Goal: Information Seeking & Learning: Compare options

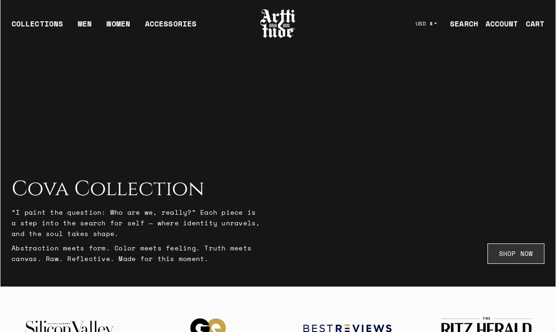
click at [523, 257] on link "SHOP NOW" at bounding box center [515, 253] width 57 height 20
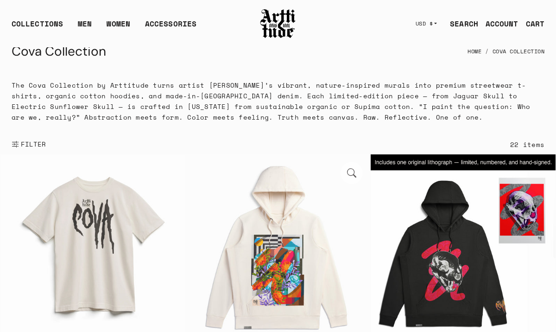
scroll to position [14, 0]
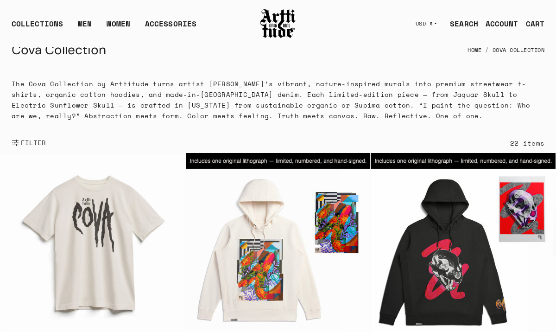
click at [30, 144] on span "FILTER" at bounding box center [32, 142] width 27 height 9
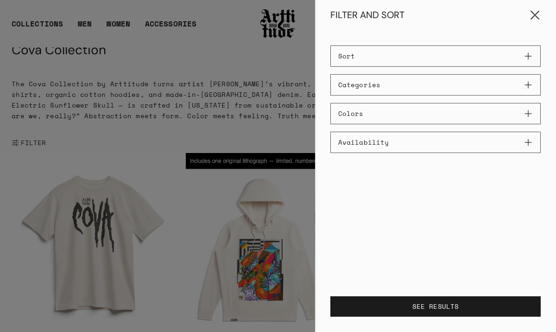
click at [534, 14] on button "Close" at bounding box center [535, 15] width 22 height 22
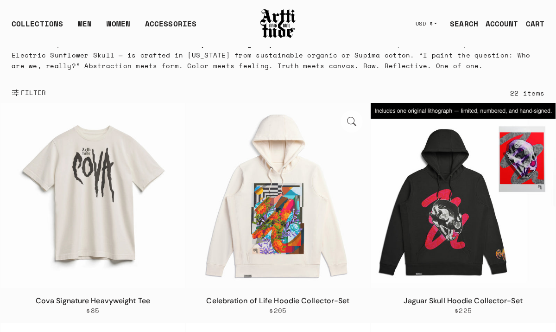
scroll to position [56, 0]
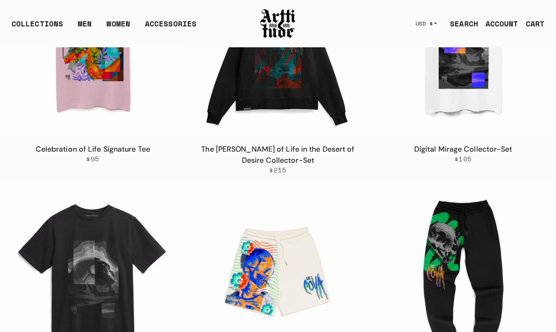
scroll to position [1324, 0]
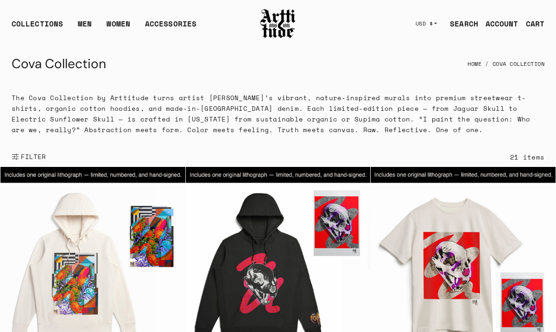
click at [276, 27] on img at bounding box center [277, 24] width 37 height 32
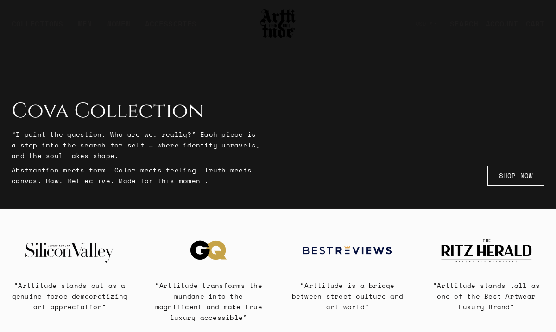
scroll to position [75, 0]
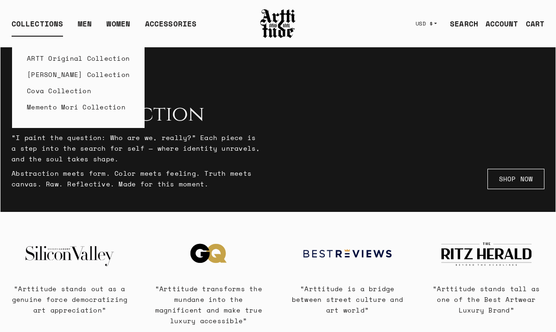
click at [54, 89] on link "Cova Collection" at bounding box center [78, 90] width 103 height 16
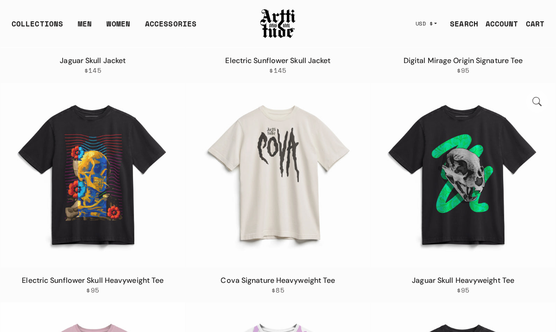
scroll to position [744, 0]
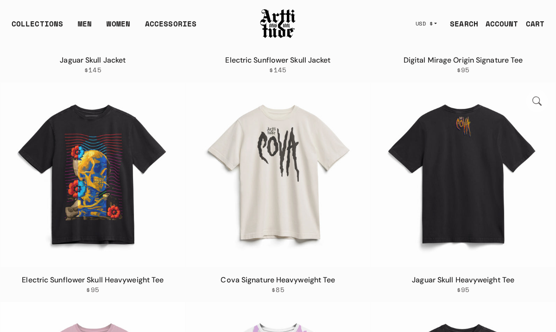
click at [464, 152] on img at bounding box center [463, 174] width 185 height 185
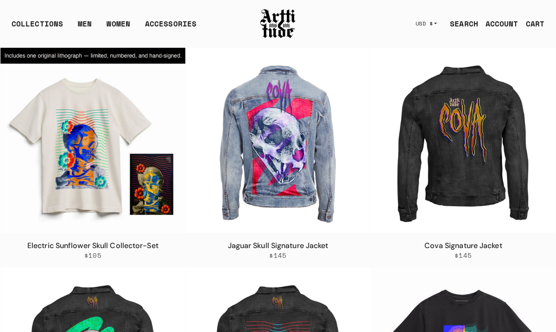
scroll to position [337, 0]
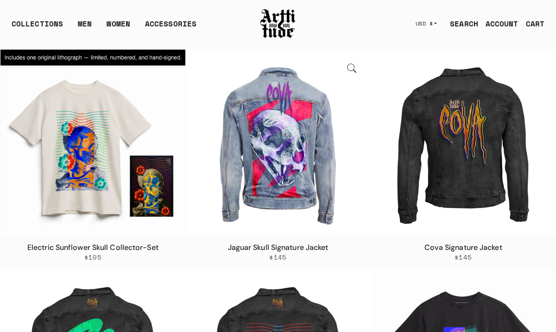
click at [294, 247] on link "Jaguar Skull Signature Jacket" at bounding box center [278, 247] width 101 height 10
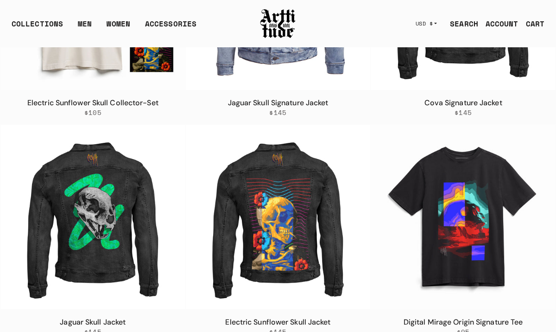
scroll to position [494, 0]
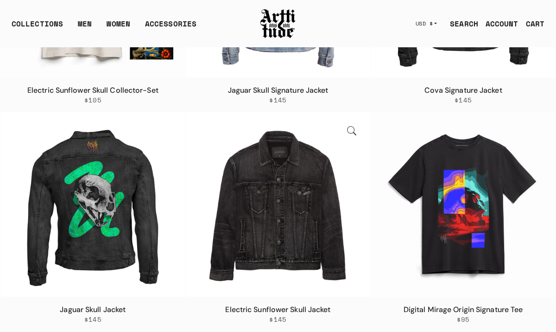
click at [283, 225] on img at bounding box center [278, 204] width 185 height 185
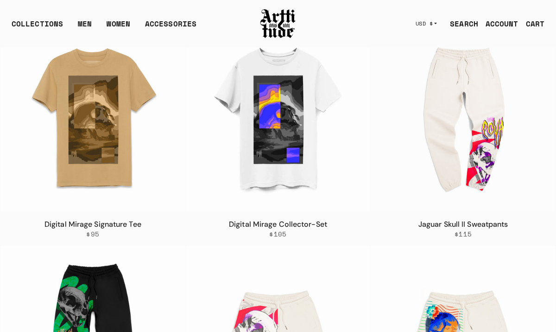
scroll to position [1235, 0]
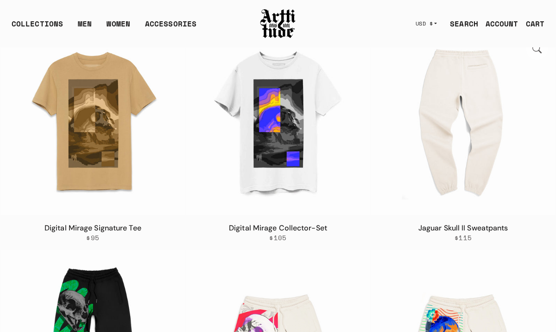
click at [477, 166] on img at bounding box center [463, 122] width 185 height 185
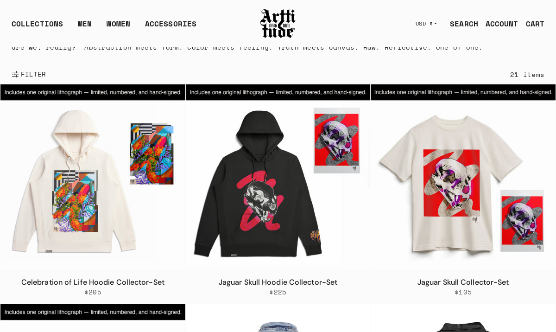
scroll to position [88, 0]
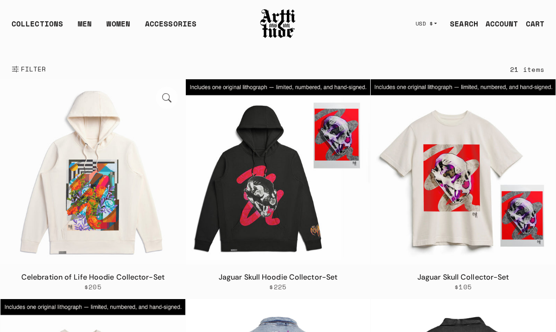
click at [93, 206] on img at bounding box center [92, 171] width 185 height 185
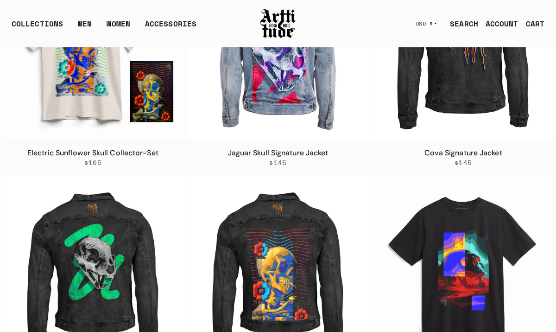
scroll to position [434, 0]
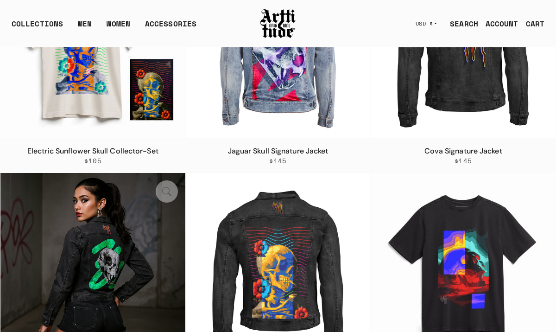
click at [120, 271] on img at bounding box center [92, 265] width 185 height 185
click at [118, 258] on img at bounding box center [92, 265] width 185 height 185
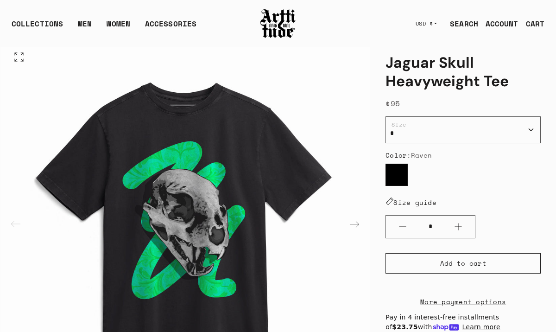
scroll to position [66, 0]
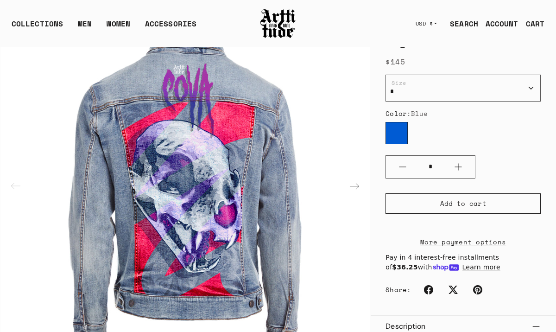
scroll to position [84, 0]
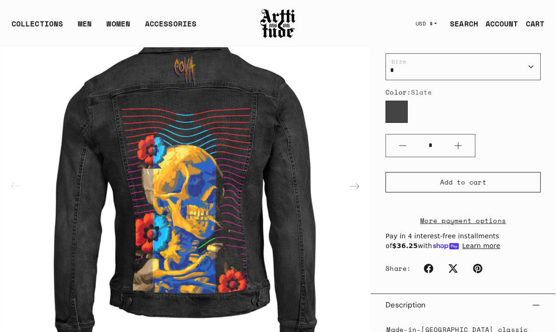
scroll to position [116, 0]
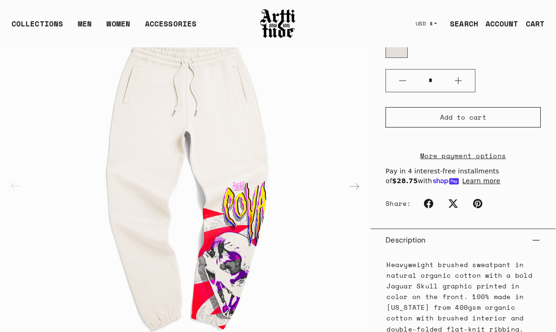
scroll to position [172, 0]
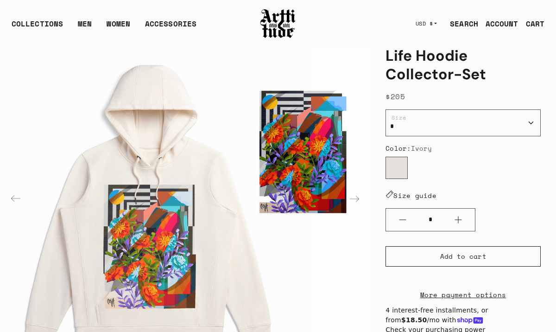
scroll to position [61, 0]
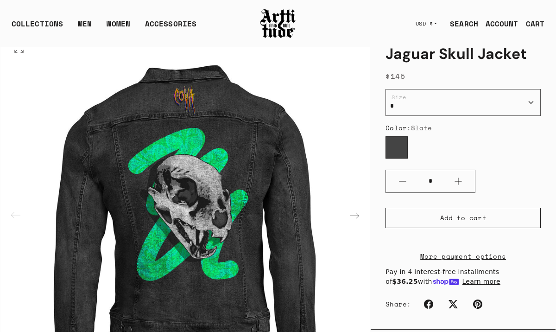
scroll to position [86, 0]
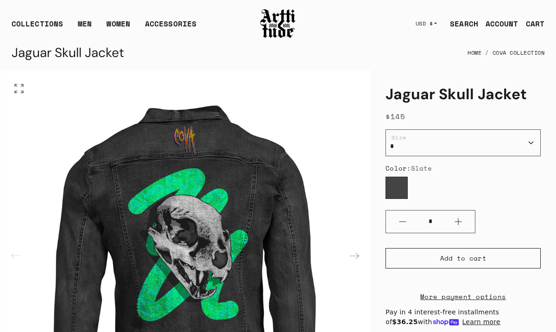
scroll to position [11, 0]
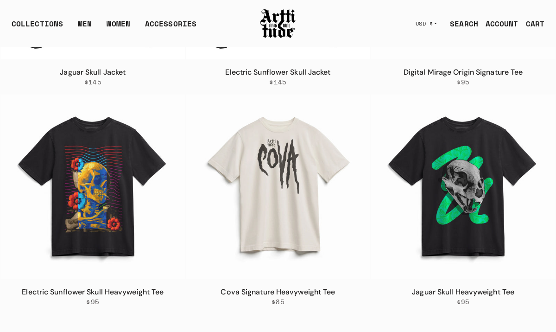
scroll to position [734, 0]
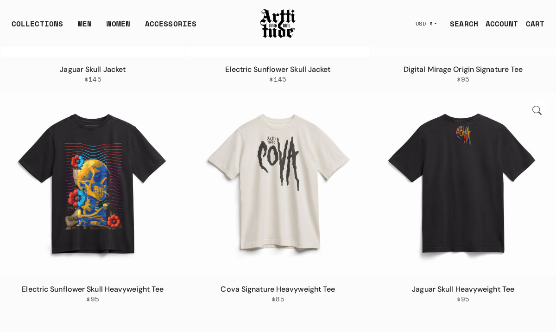
click at [467, 220] on img at bounding box center [463, 184] width 185 height 185
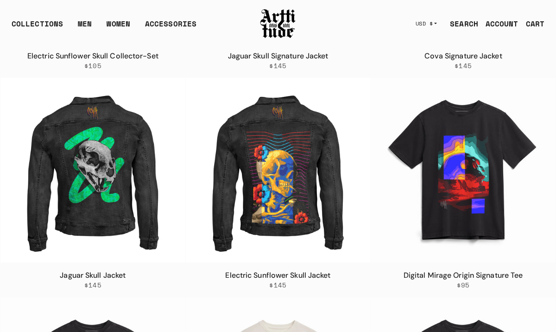
scroll to position [531, 0]
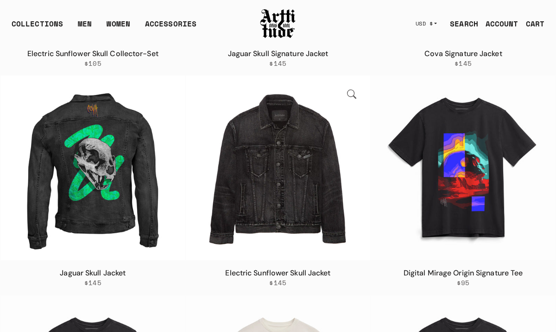
click at [297, 213] on img at bounding box center [278, 168] width 185 height 185
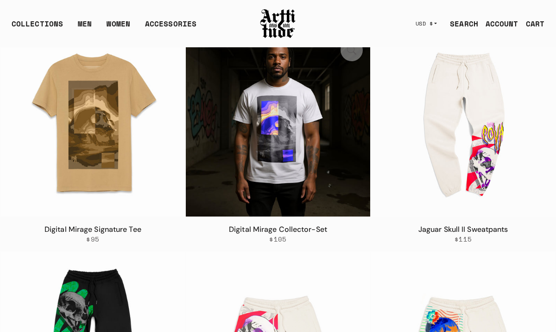
scroll to position [1233, 0]
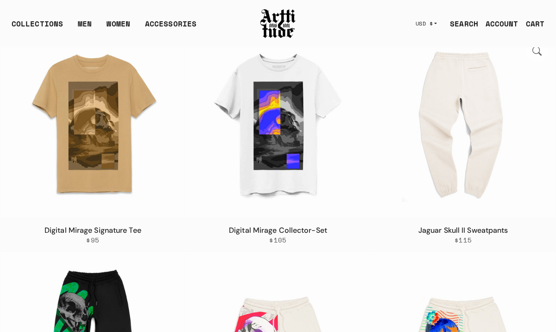
click at [491, 154] on img at bounding box center [463, 124] width 185 height 185
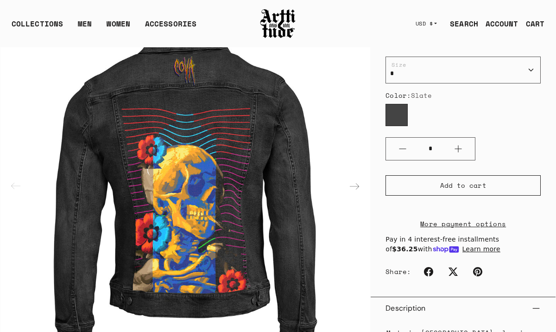
scroll to position [108, 0]
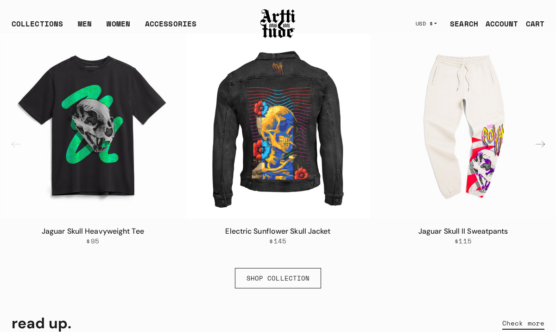
scroll to position [394, 0]
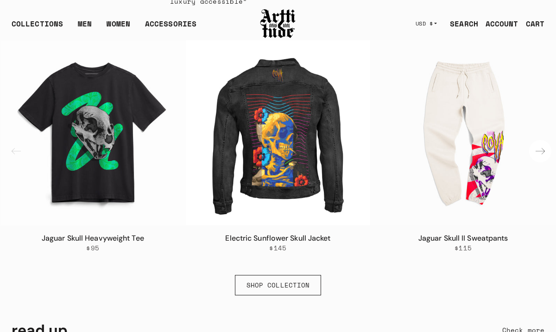
click at [538, 152] on div "Next slide" at bounding box center [540, 151] width 22 height 22
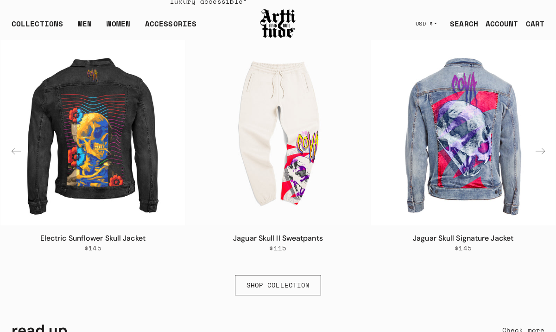
click at [16, 149] on div "Previous slide" at bounding box center [16, 151] width 22 height 22
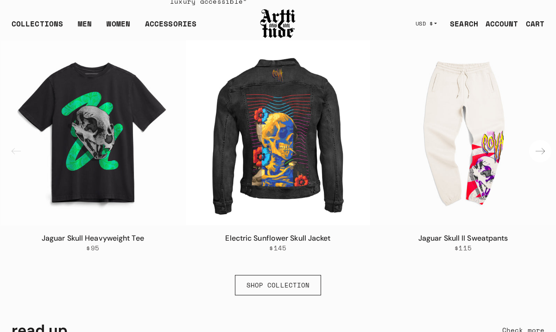
click at [535, 151] on div "Next slide" at bounding box center [540, 151] width 22 height 22
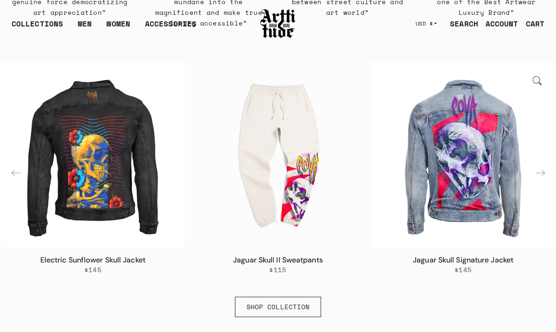
scroll to position [373, 0]
click at [11, 174] on div "Previous slide" at bounding box center [16, 172] width 22 height 22
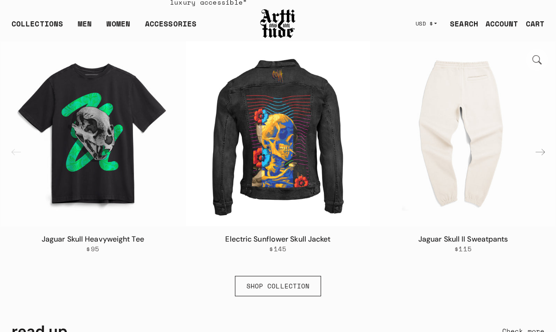
scroll to position [391, 0]
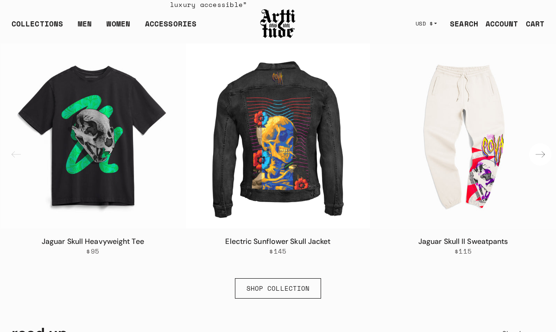
click at [541, 154] on div "Next slide" at bounding box center [540, 154] width 22 height 22
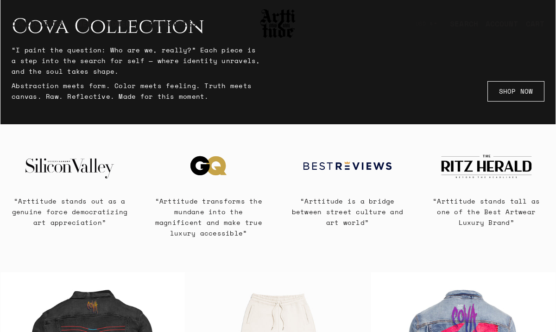
scroll to position [0, 0]
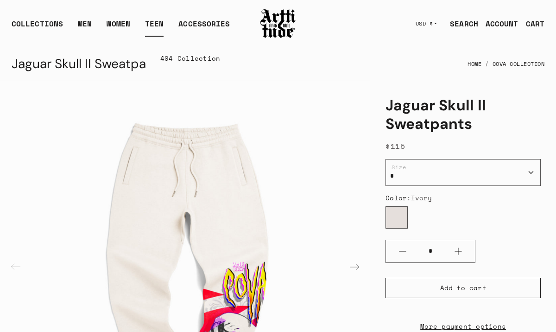
click at [152, 26] on link "TEEN" at bounding box center [154, 27] width 19 height 19
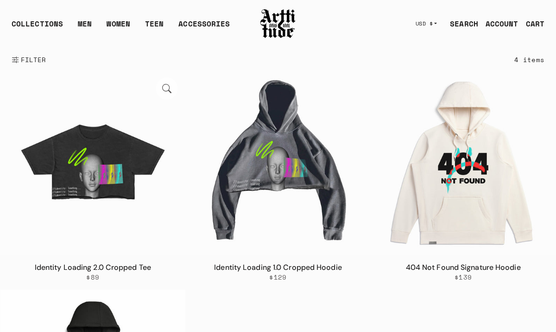
scroll to position [33, 0]
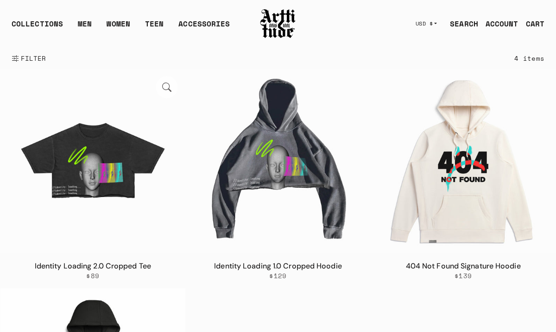
click at [103, 180] on img at bounding box center [92, 161] width 185 height 185
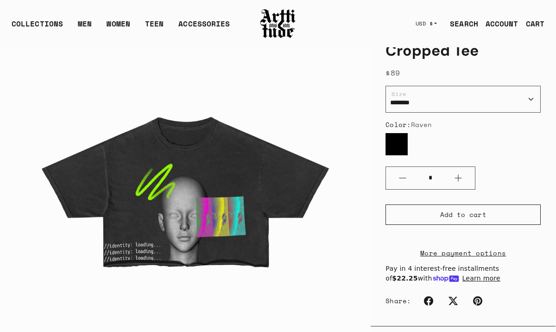
scroll to position [165, 0]
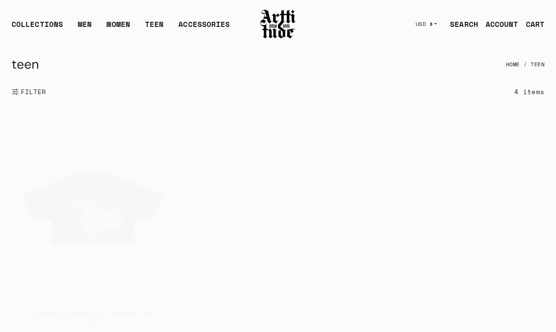
scroll to position [33, 0]
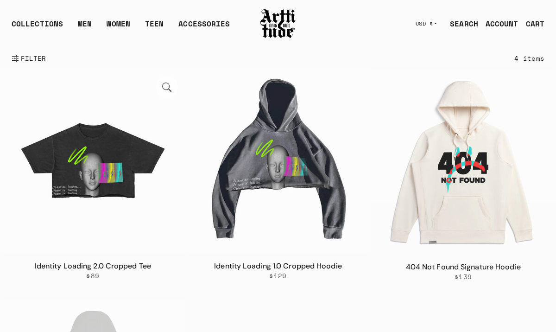
click at [111, 171] on img at bounding box center [92, 161] width 185 height 185
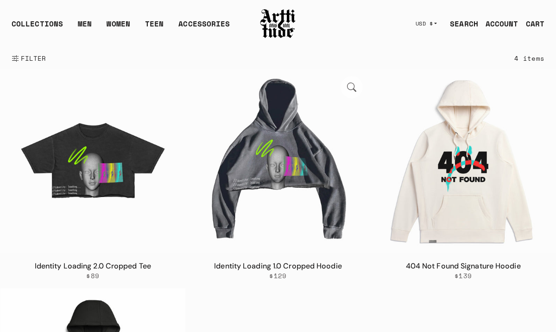
click at [285, 164] on img at bounding box center [278, 161] width 185 height 185
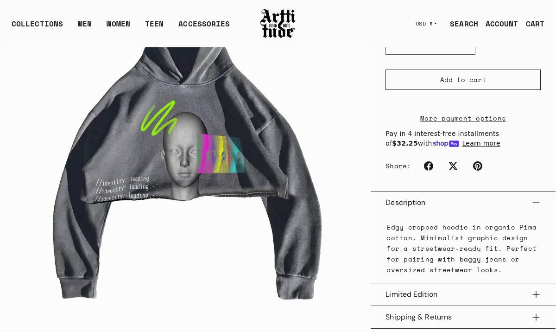
scroll to position [228, 0]
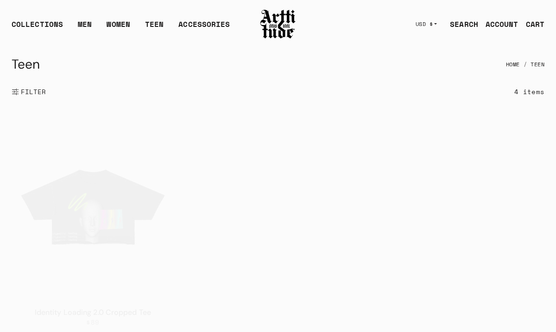
scroll to position [33, 0]
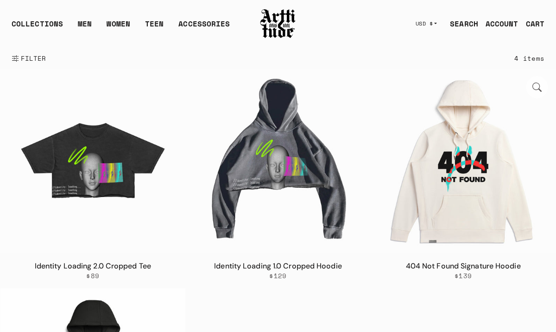
click at [450, 184] on img at bounding box center [463, 161] width 185 height 185
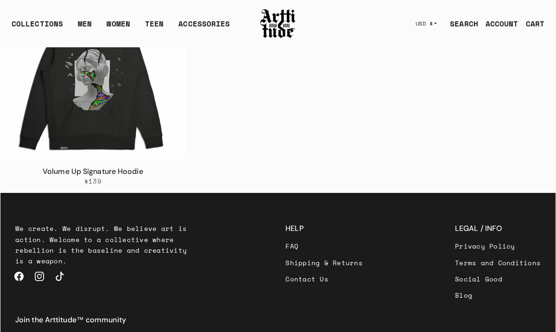
scroll to position [375, 0]
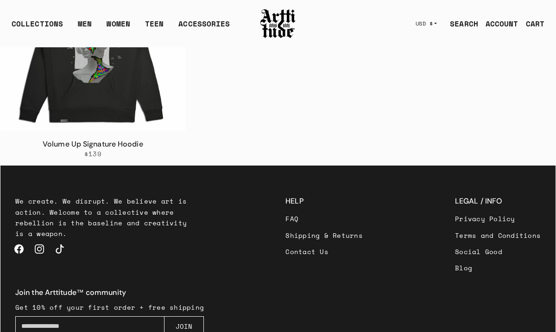
click at [123, 107] on img at bounding box center [92, 39] width 185 height 185
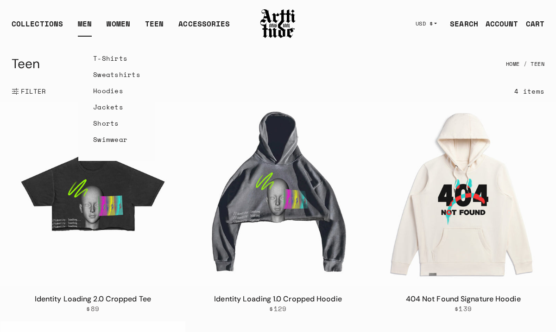
click at [79, 23] on link "MEN" at bounding box center [85, 27] width 14 height 19
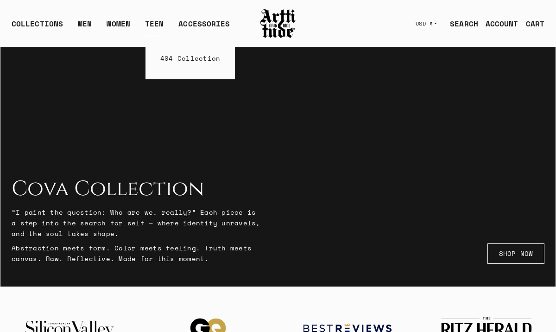
click at [170, 63] on link "404 Collection" at bounding box center [190, 58] width 60 height 16
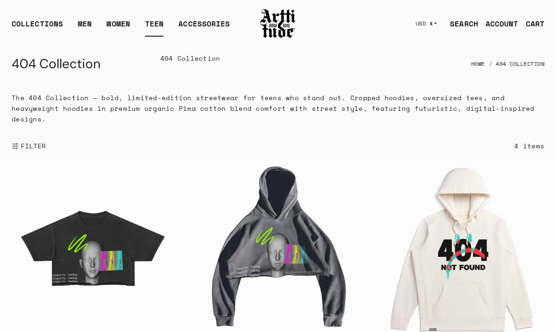
click at [154, 21] on link "TEEN" at bounding box center [154, 27] width 19 height 19
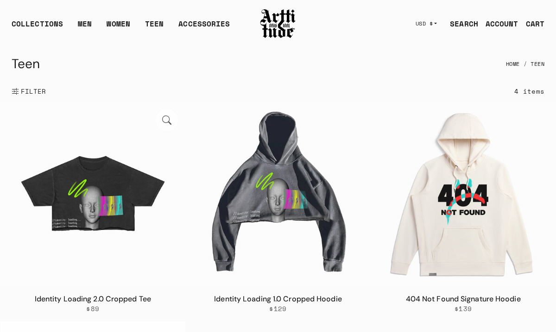
click at [95, 209] on img at bounding box center [92, 193] width 185 height 185
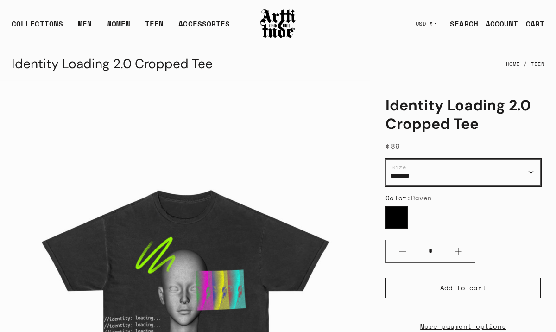
click at [426, 172] on select "********" at bounding box center [463, 172] width 155 height 27
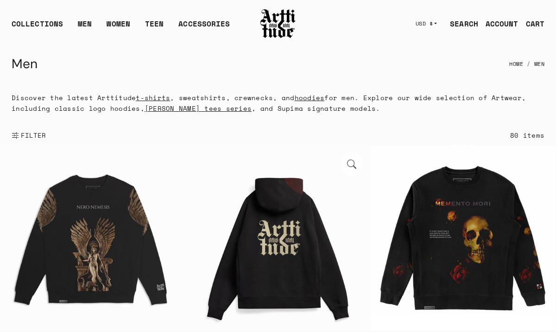
click at [261, 232] on img at bounding box center [278, 237] width 185 height 185
